Goal: Information Seeking & Learning: Learn about a topic

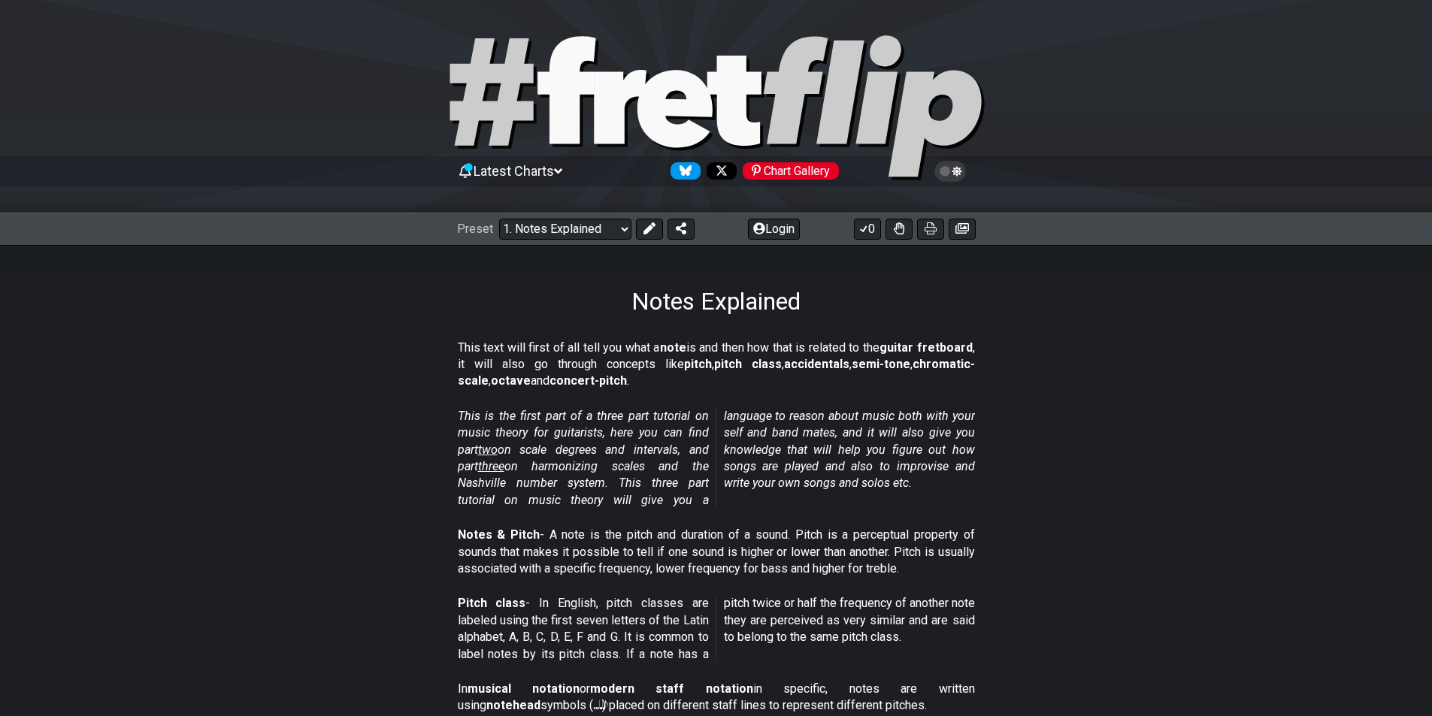
select select "/musical-notes-explained"
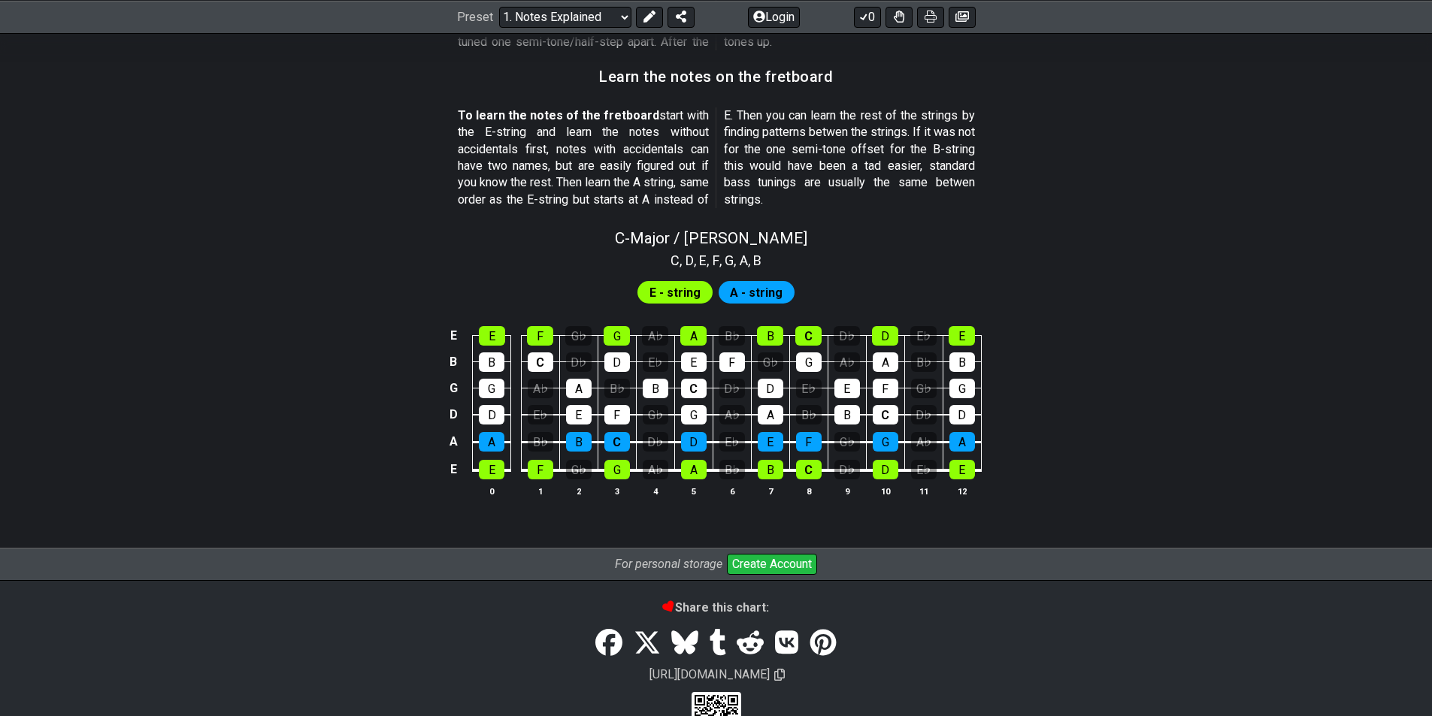
scroll to position [1324, 0]
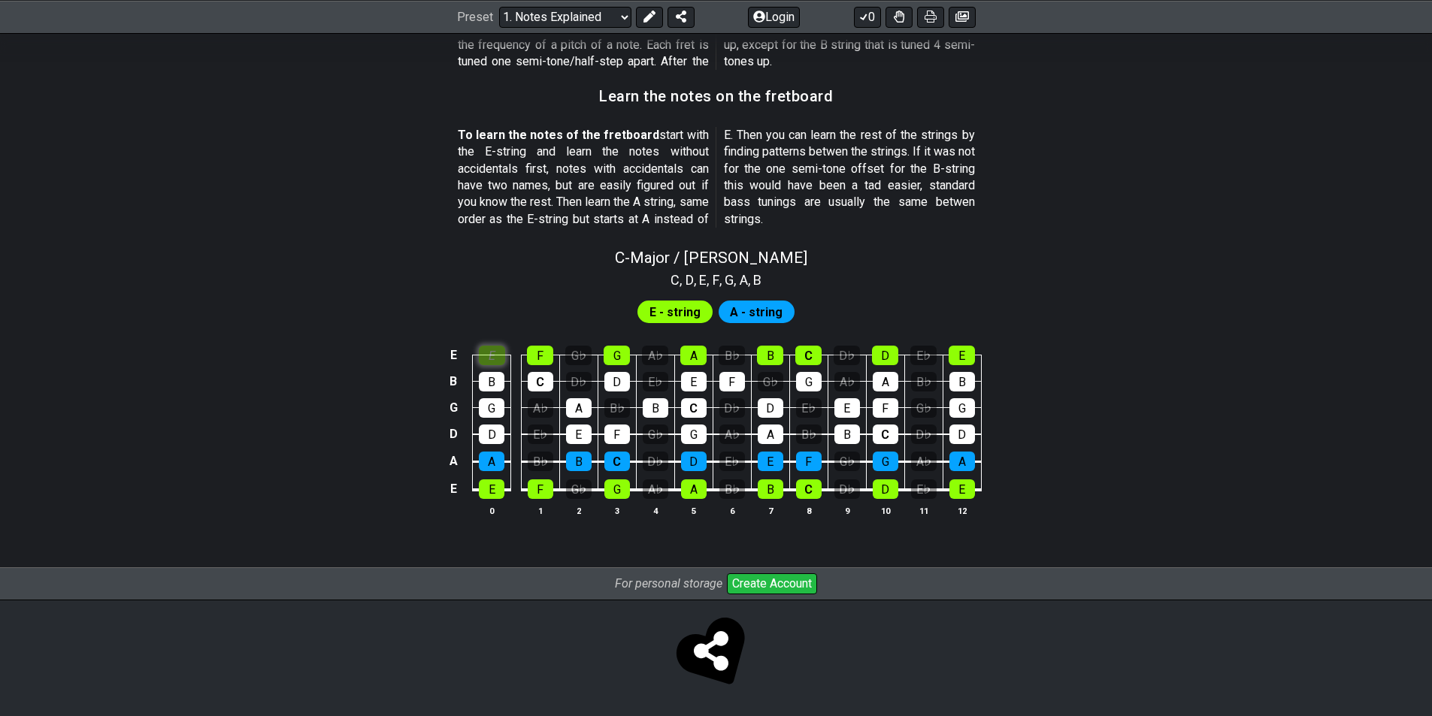
click at [493, 333] on td "E" at bounding box center [492, 342] width 38 height 26
click at [495, 407] on div "G" at bounding box center [492, 408] width 26 height 20
click at [498, 401] on div "G" at bounding box center [492, 408] width 26 height 20
click at [491, 353] on div "E" at bounding box center [492, 356] width 26 height 20
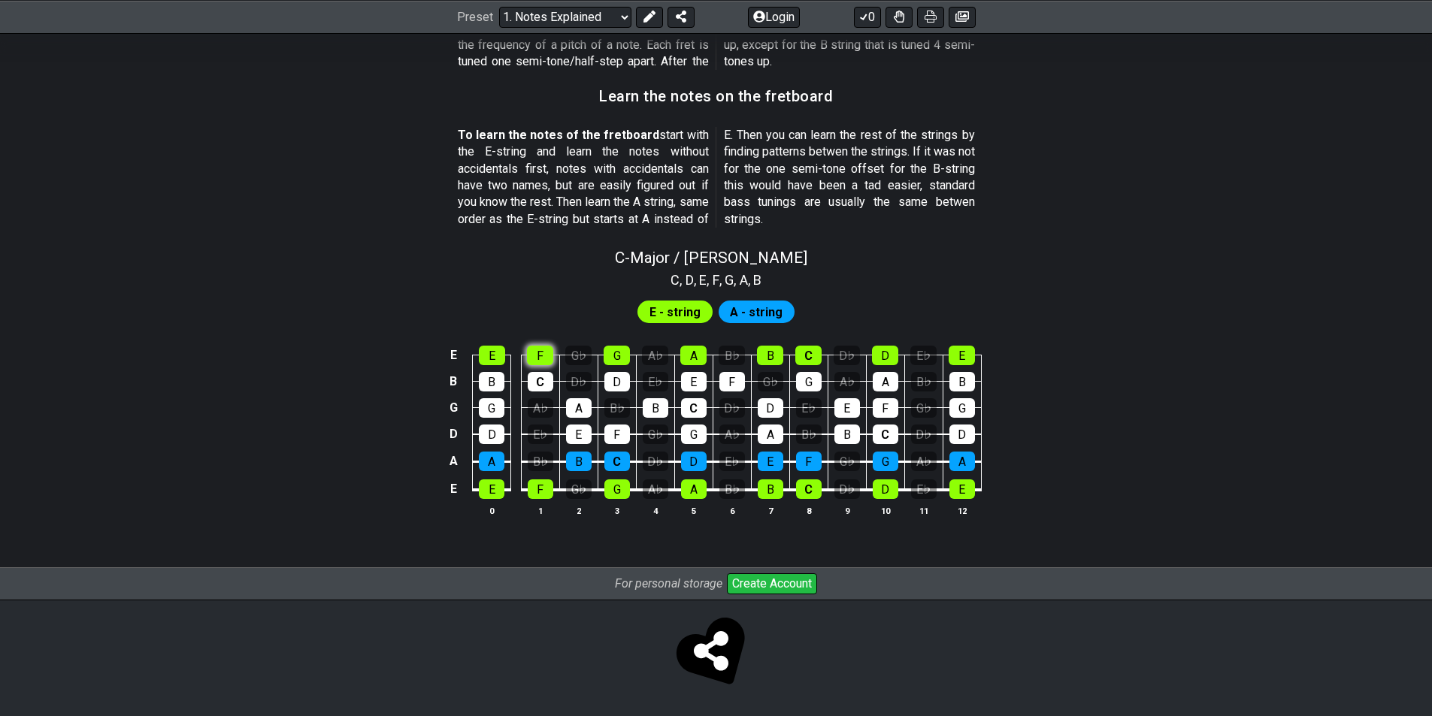
click at [536, 360] on div "F" at bounding box center [540, 356] width 26 height 20
click at [537, 359] on div "F" at bounding box center [540, 356] width 26 height 20
click at [848, 413] on div "E" at bounding box center [847, 408] width 26 height 20
click at [806, 410] on div "E♭" at bounding box center [809, 408] width 26 height 20
click at [849, 406] on div "E" at bounding box center [847, 408] width 26 height 20
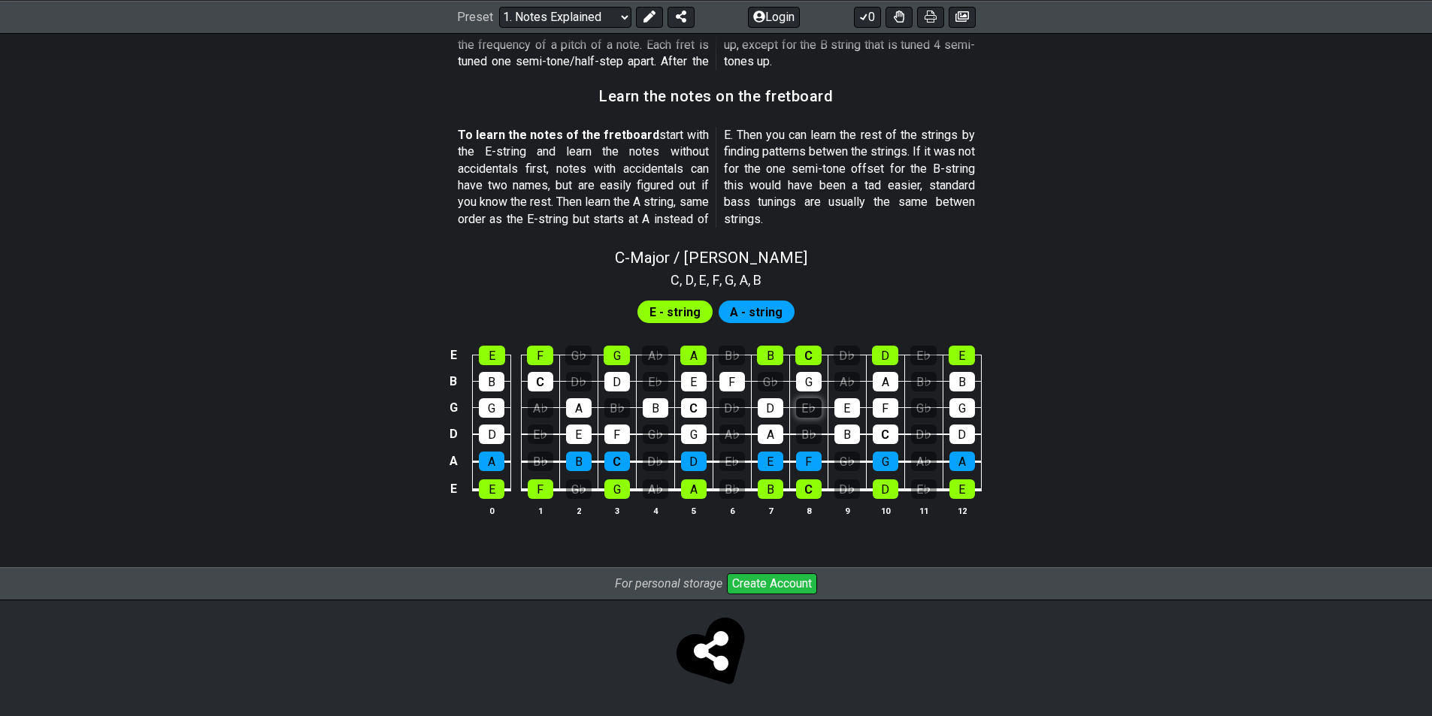
click at [808, 404] on div "E♭" at bounding box center [809, 408] width 26 height 20
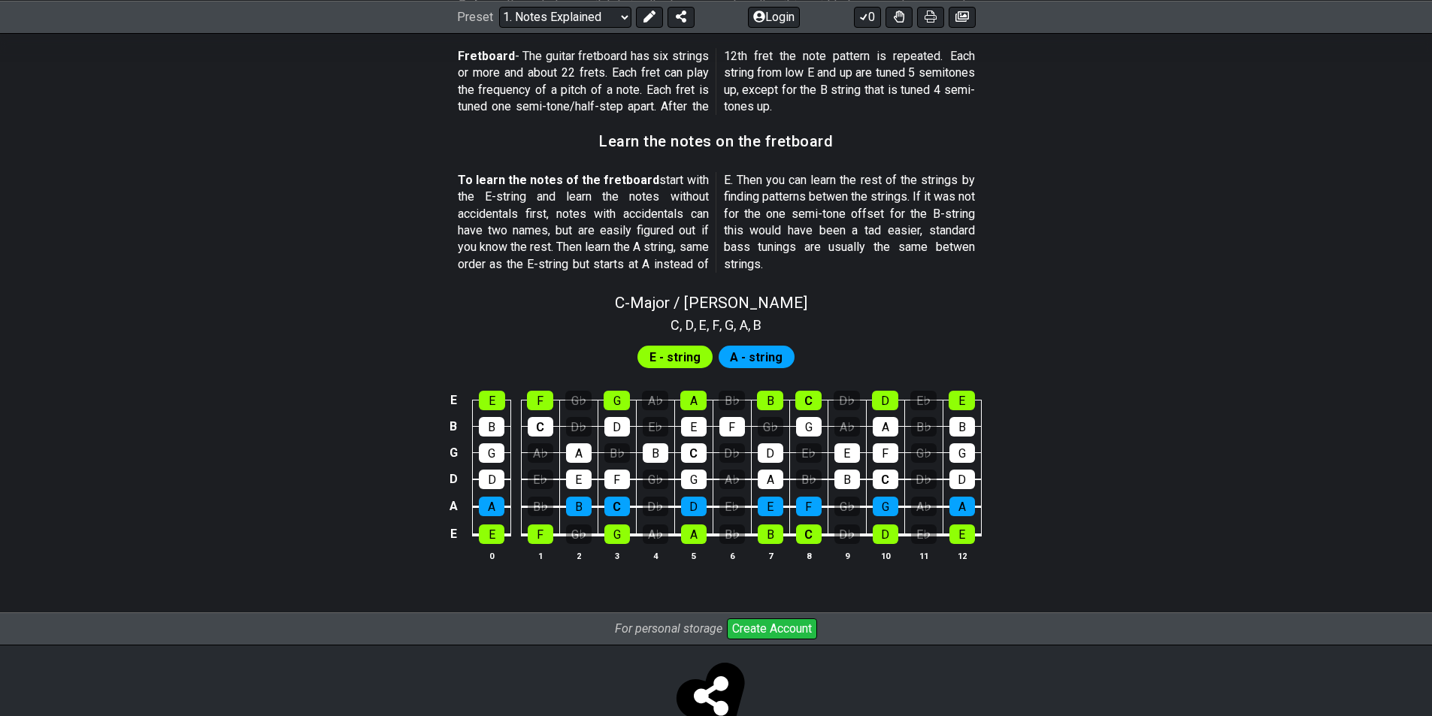
scroll to position [1257, 0]
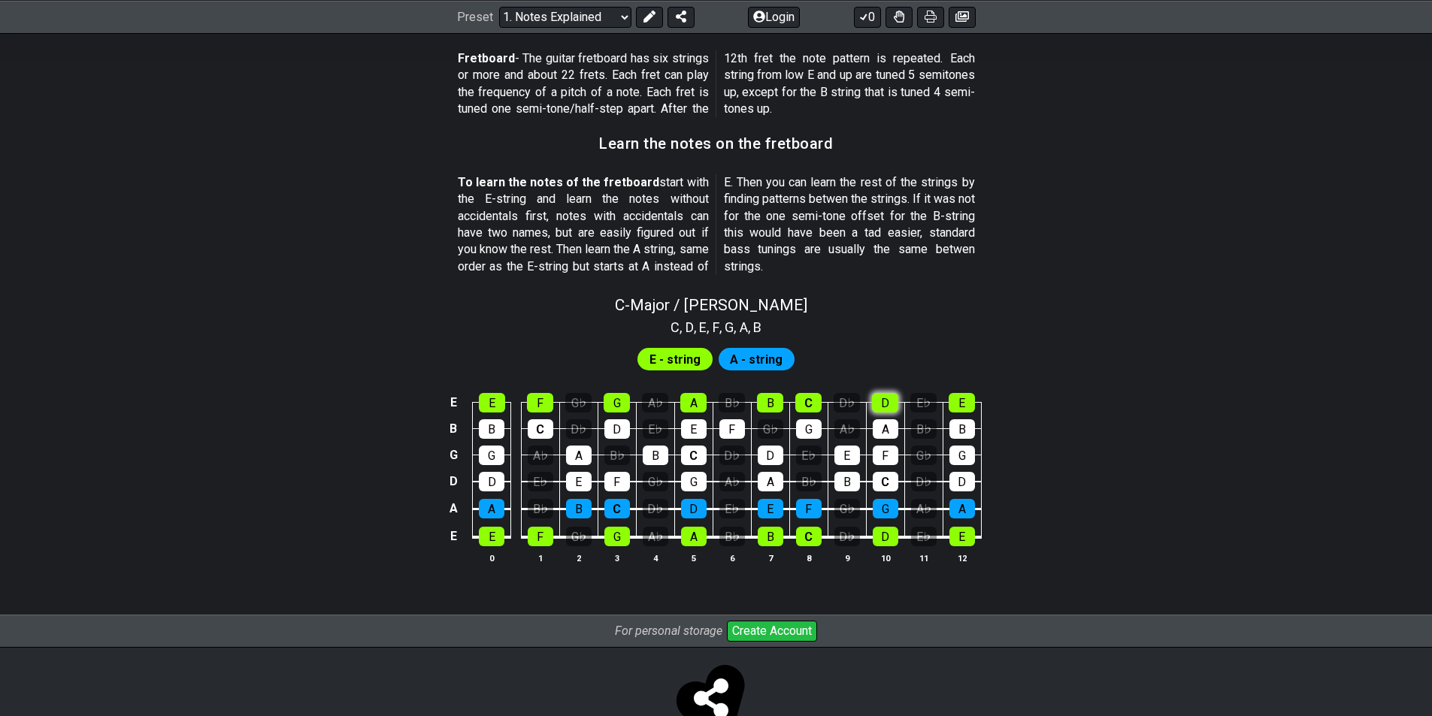
click at [889, 399] on div "D" at bounding box center [885, 403] width 26 height 20
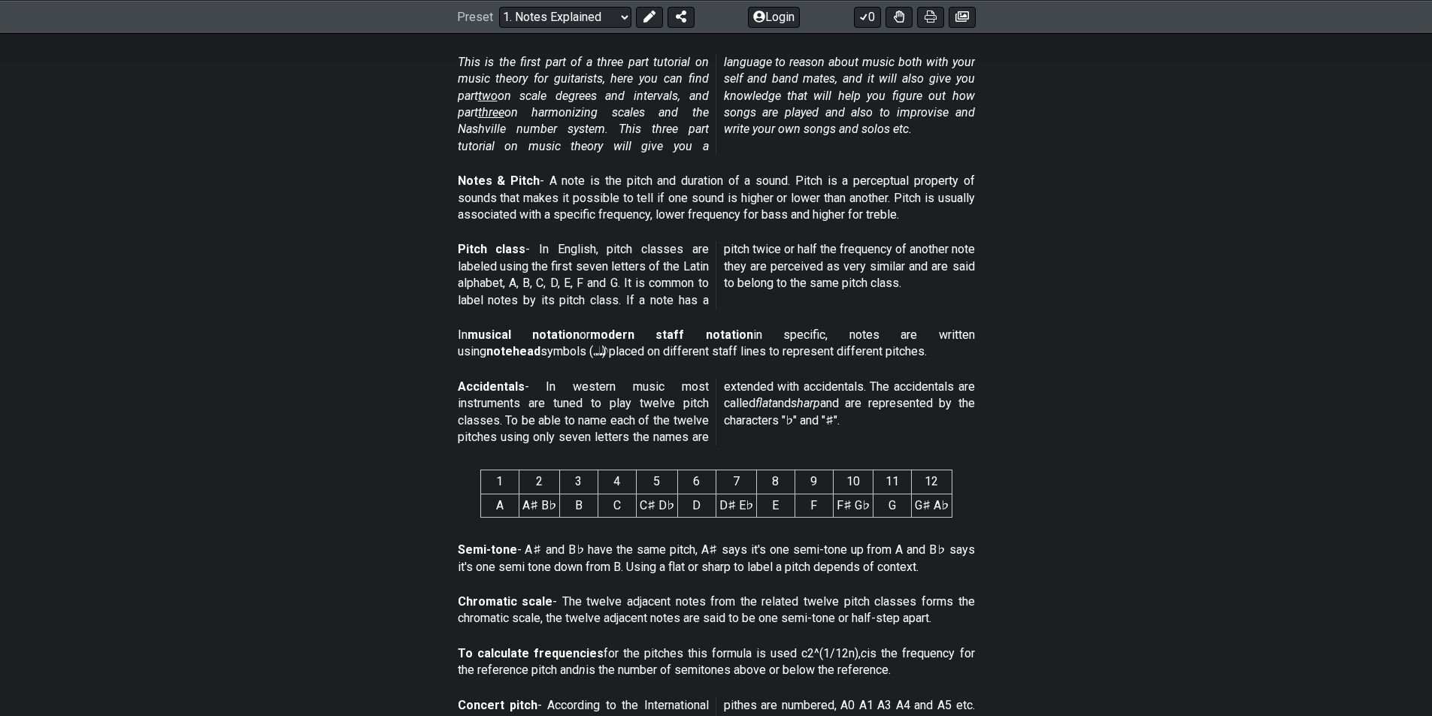
scroll to position [355, 0]
